Goal: Communication & Community: Answer question/provide support

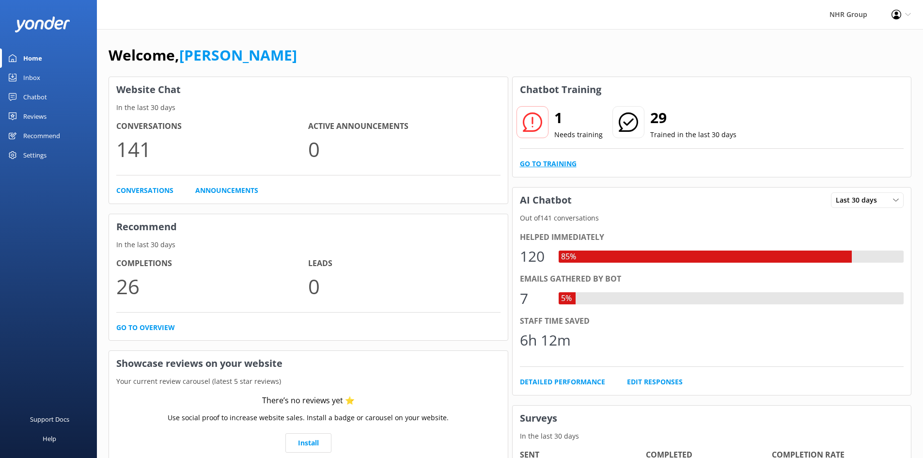
click at [564, 165] on link "Go to Training" at bounding box center [548, 163] width 57 height 11
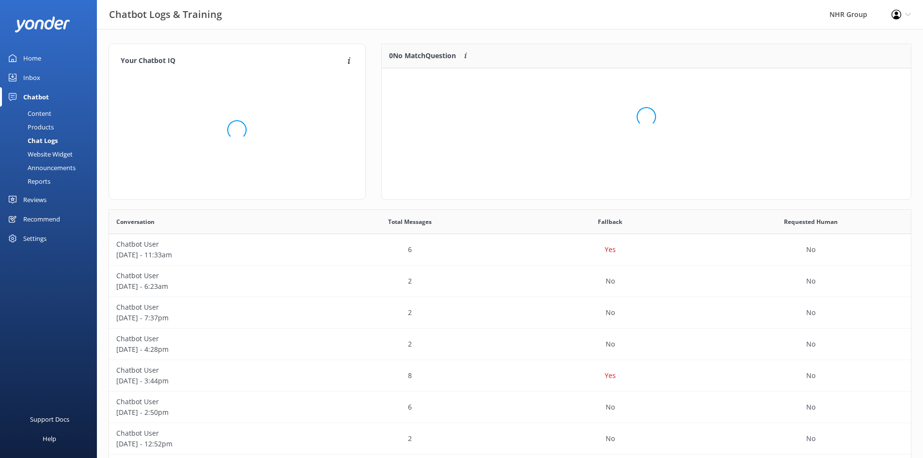
scroll to position [42, 522]
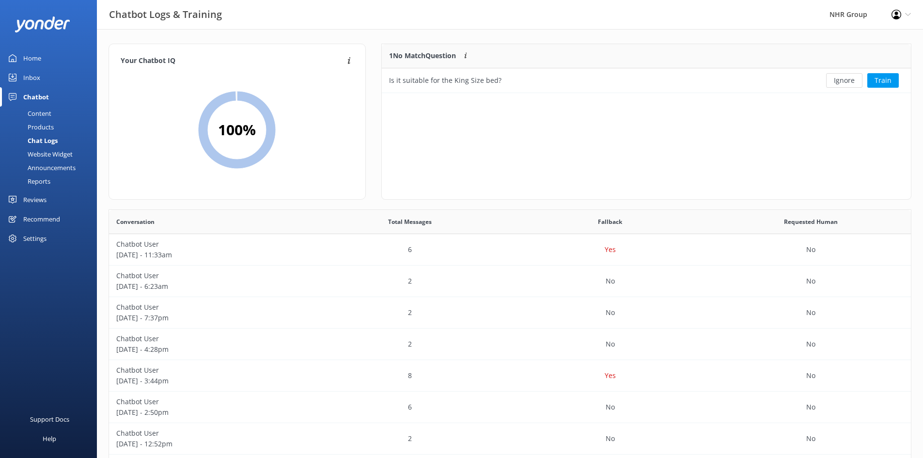
click at [42, 106] on div "Chatbot" at bounding box center [36, 96] width 26 height 19
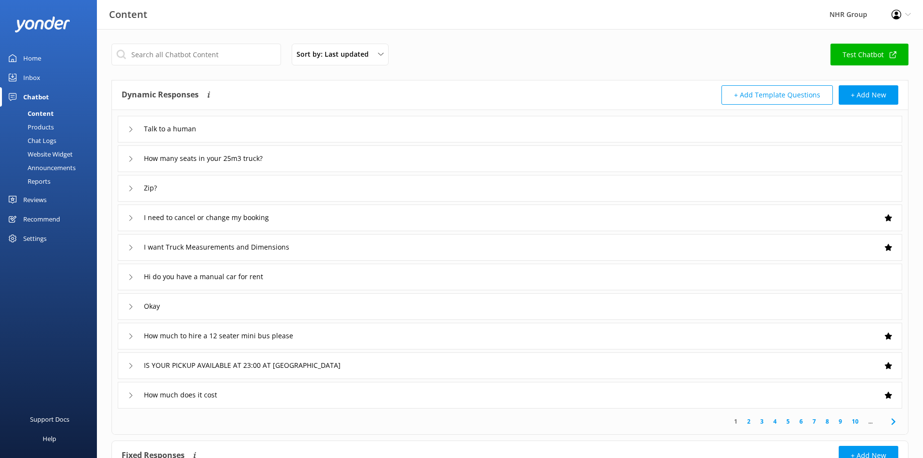
click at [25, 79] on div "Inbox" at bounding box center [31, 77] width 17 height 19
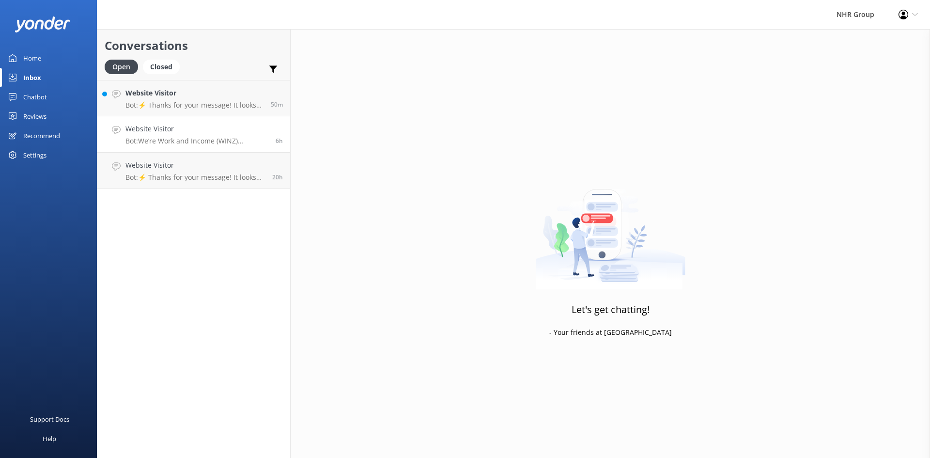
click at [162, 131] on h4 "Website Visitor" at bounding box center [197, 129] width 143 height 11
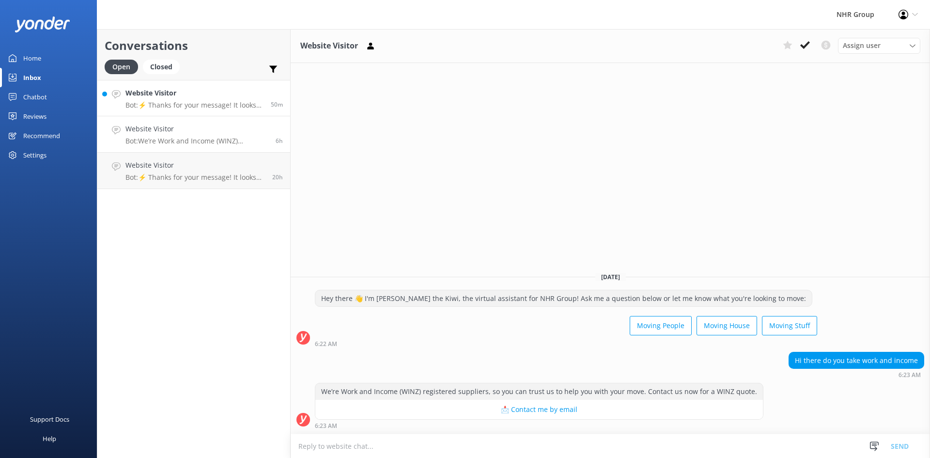
click at [169, 105] on p "Bot: ⚡ Thanks for your message! It looks like this one might be best handled by…" at bounding box center [195, 105] width 138 height 9
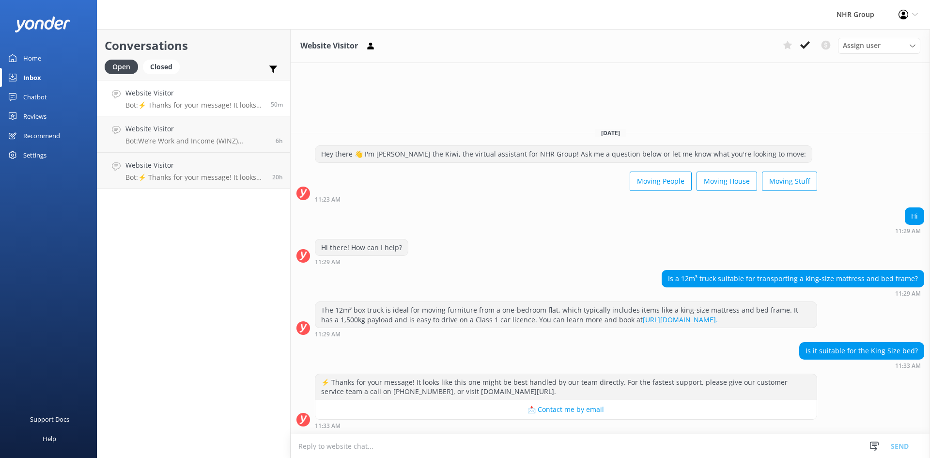
click at [54, 58] on link "Home" at bounding box center [48, 57] width 97 height 19
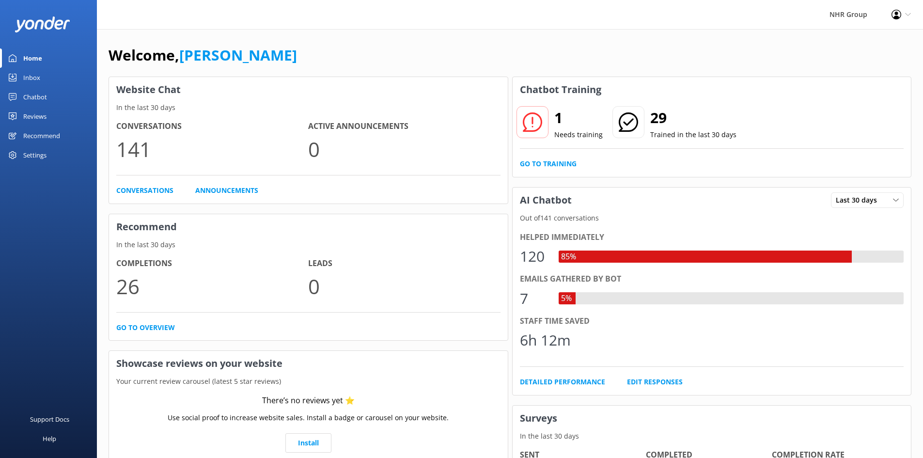
click at [51, 59] on link "Home" at bounding box center [48, 57] width 97 height 19
